Goal: Transaction & Acquisition: Purchase product/service

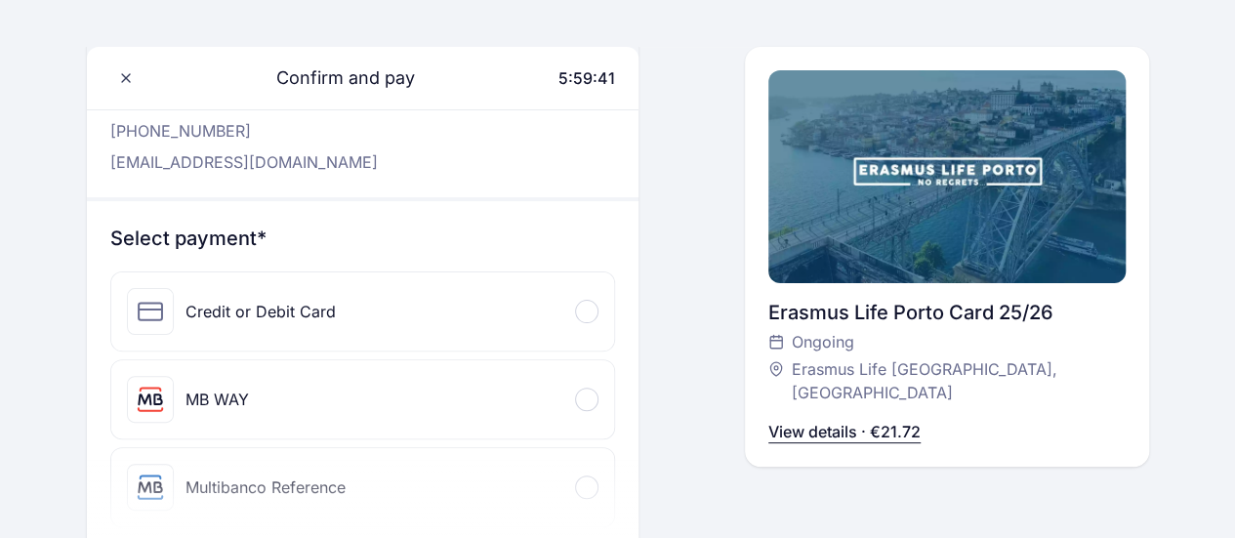
scroll to position [98, 0]
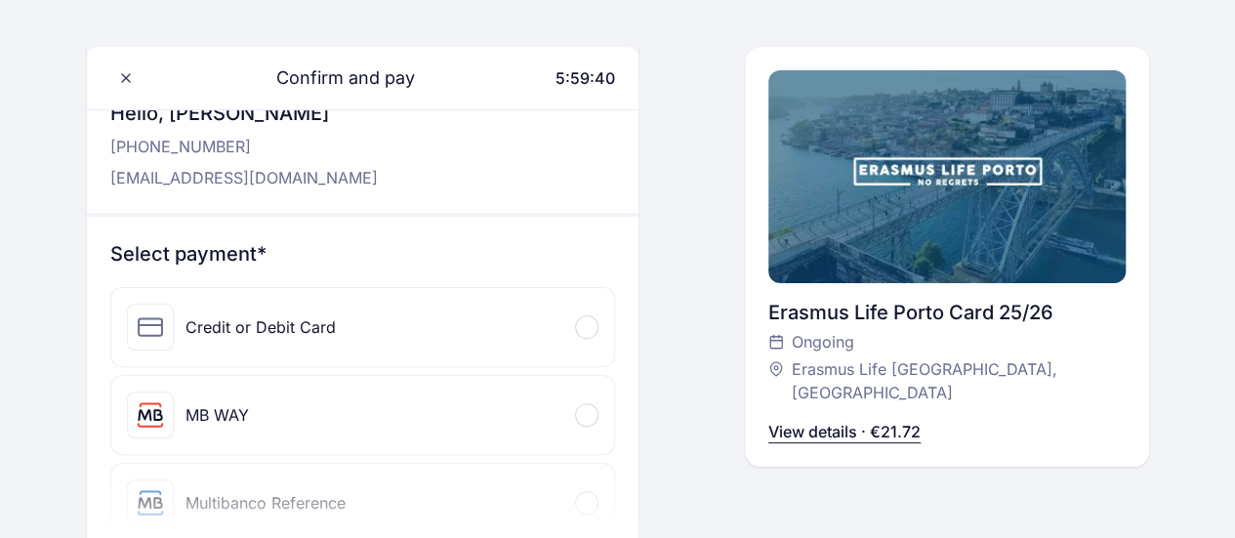
click at [378, 331] on div "Credit or Debit Card" at bounding box center [363, 327] width 504 height 78
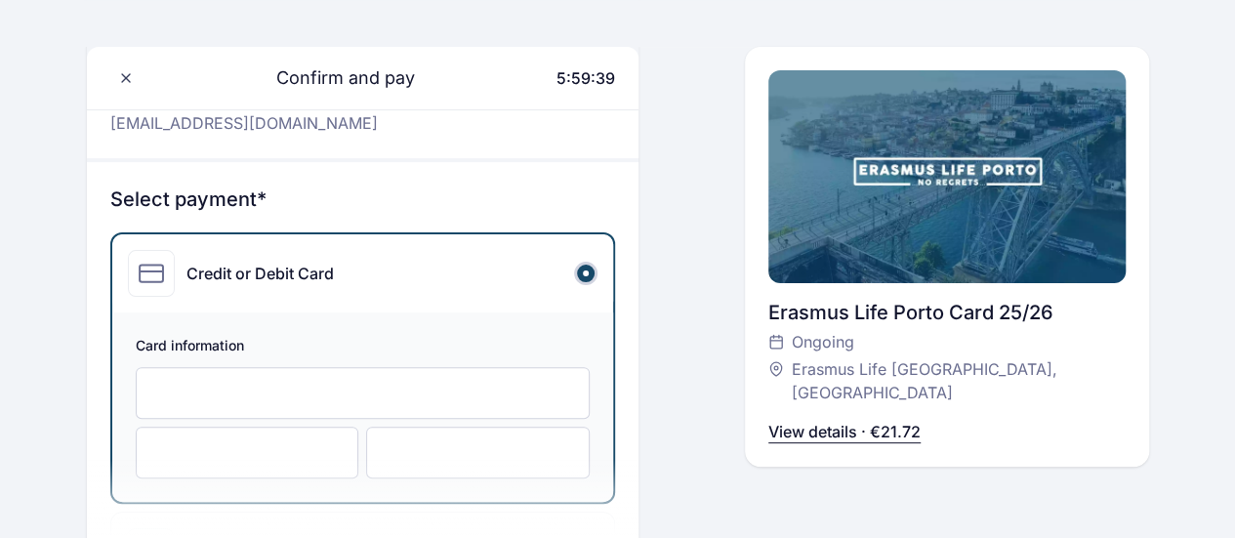
scroll to position [195, 0]
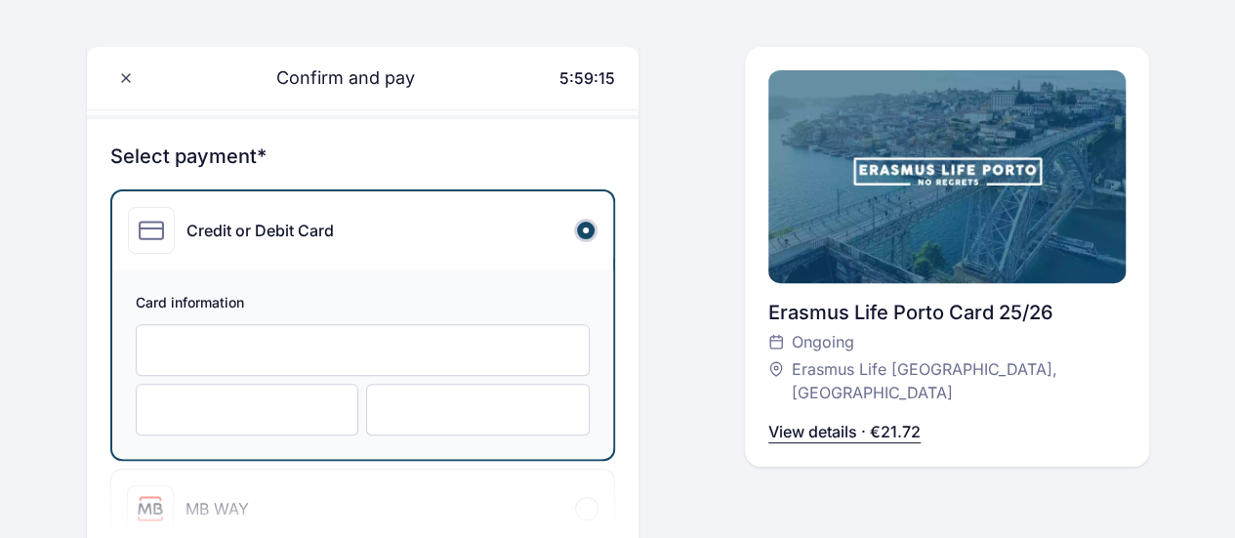
click at [264, 337] on div at bounding box center [363, 350] width 455 height 52
click at [707, 414] on div "Confirm and pay 5:58:29 Hello, [PERSON_NAME] [PHONE_NUMBER] [EMAIL_ADDRESS][DOM…" at bounding box center [618, 438] width 1062 height 1046
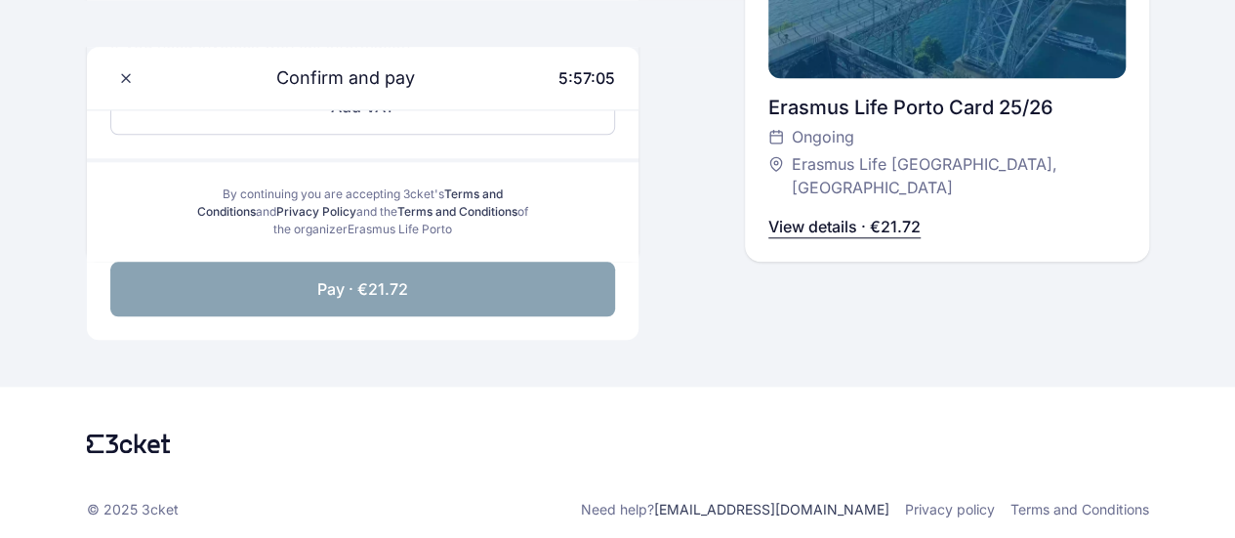
scroll to position [895, 0]
click at [357, 292] on span "Pay · €21.72" at bounding box center [362, 287] width 91 height 23
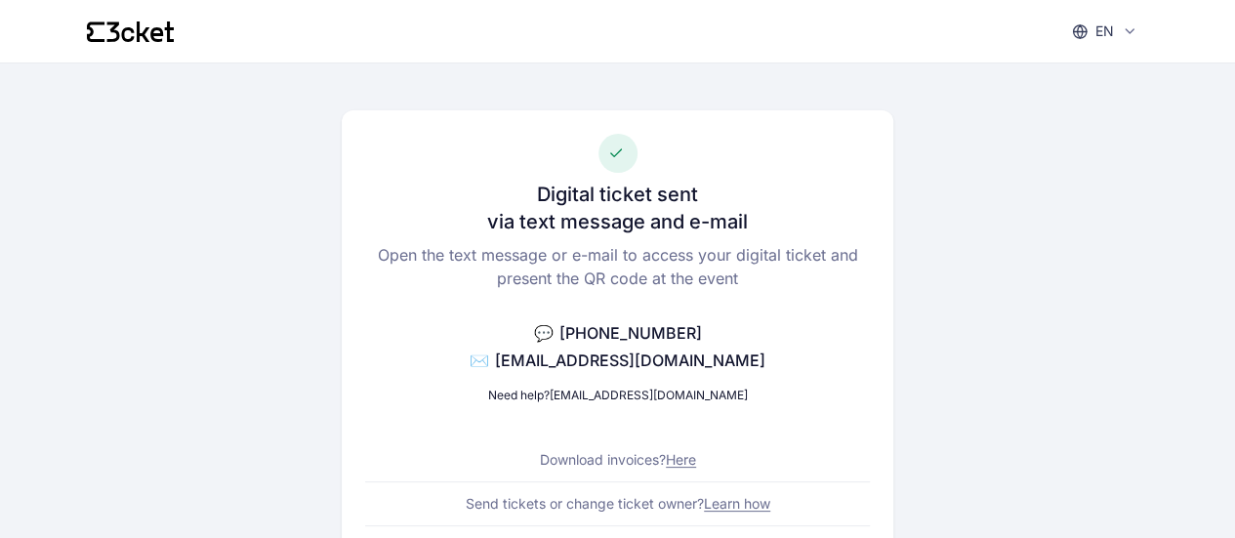
click at [684, 462] on link "Here" at bounding box center [681, 459] width 30 height 17
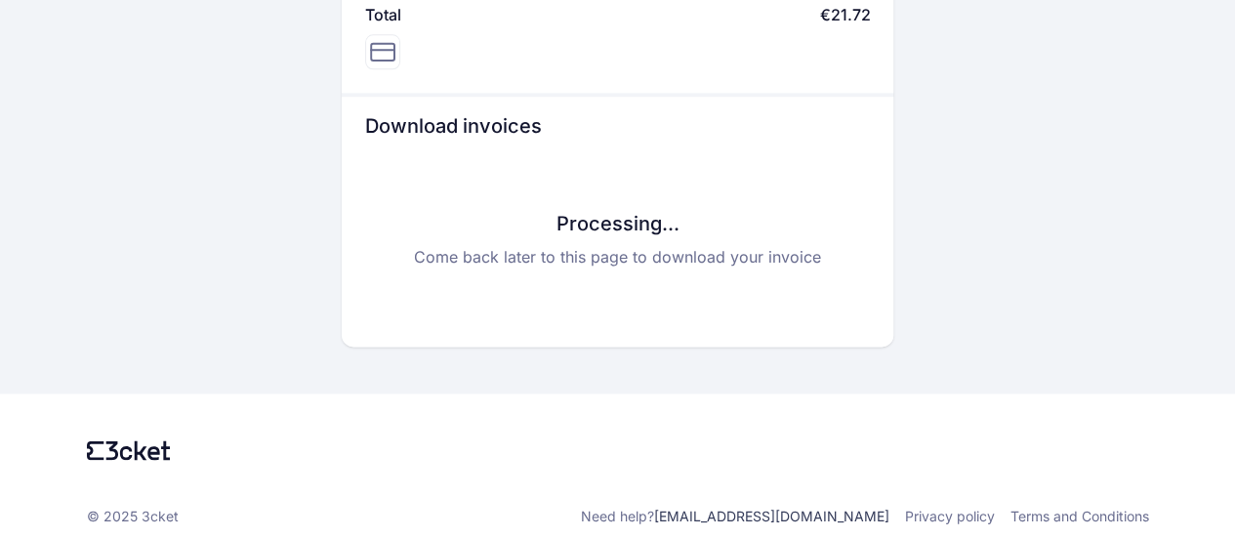
scroll to position [1102, 0]
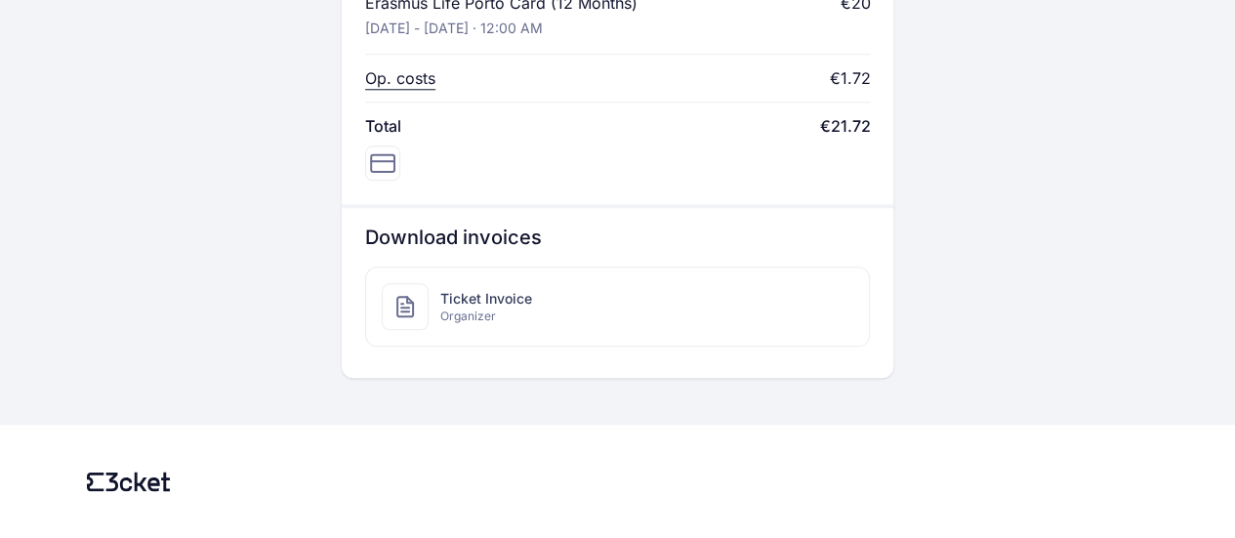
scroll to position [1021, 0]
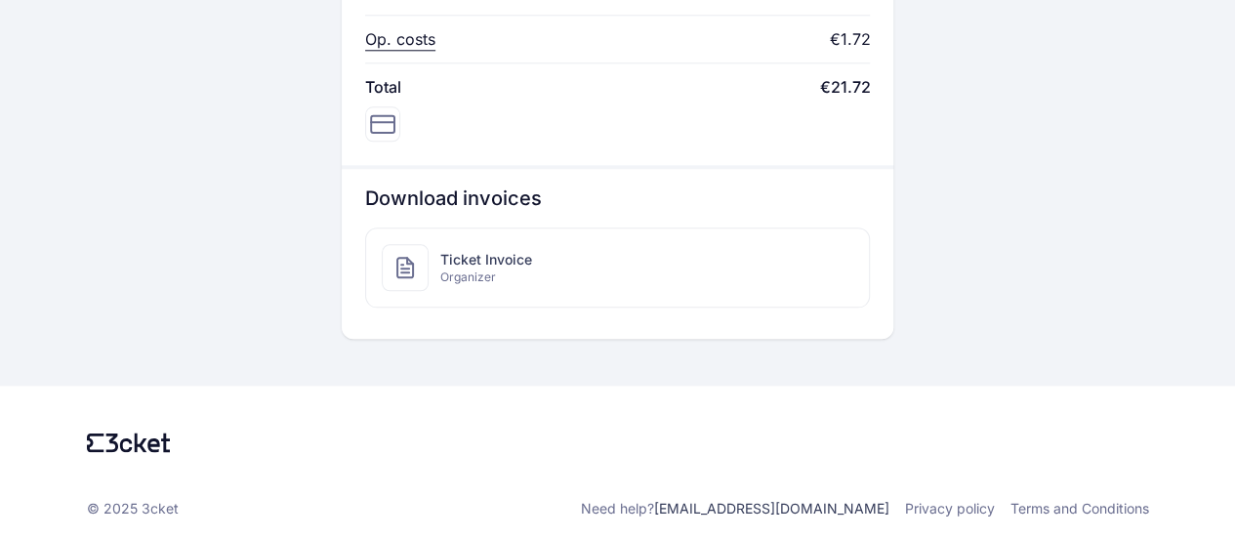
click at [493, 257] on span "Ticket Invoice" at bounding box center [486, 260] width 92 height 20
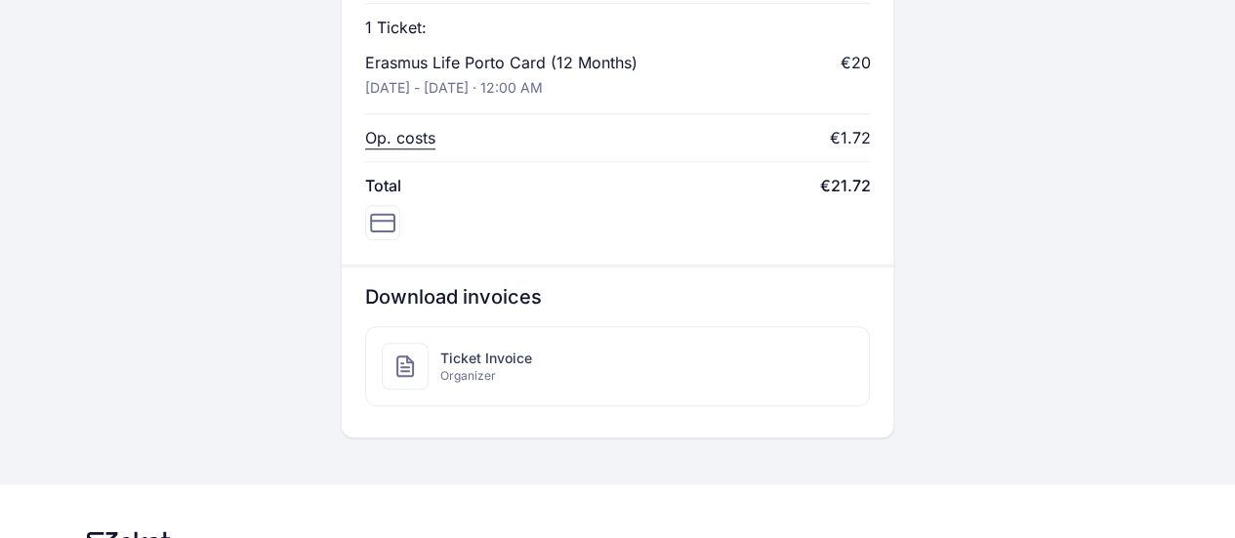
scroll to position [879, 0]
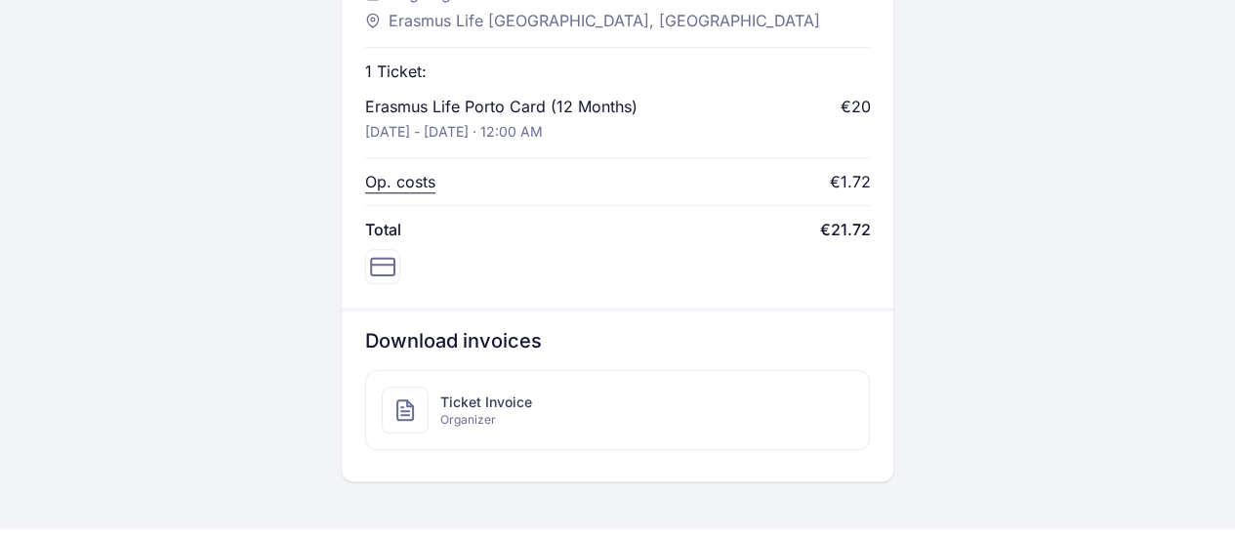
click at [477, 393] on span "Ticket Invoice" at bounding box center [486, 403] width 92 height 20
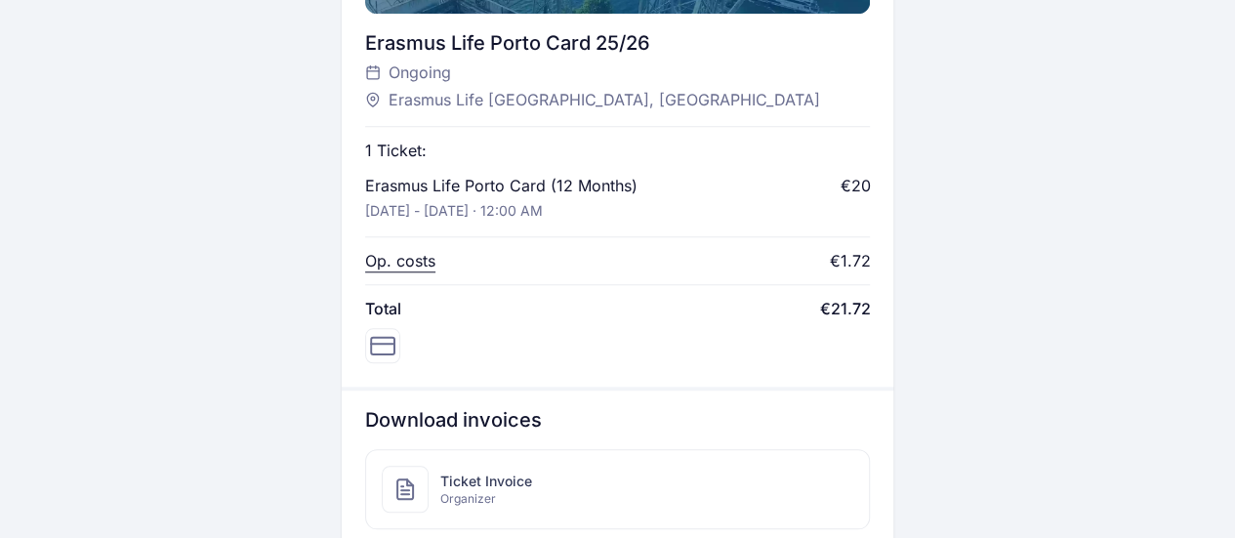
scroll to position [683, 0]
